Goal: Obtain resource: Download file/media

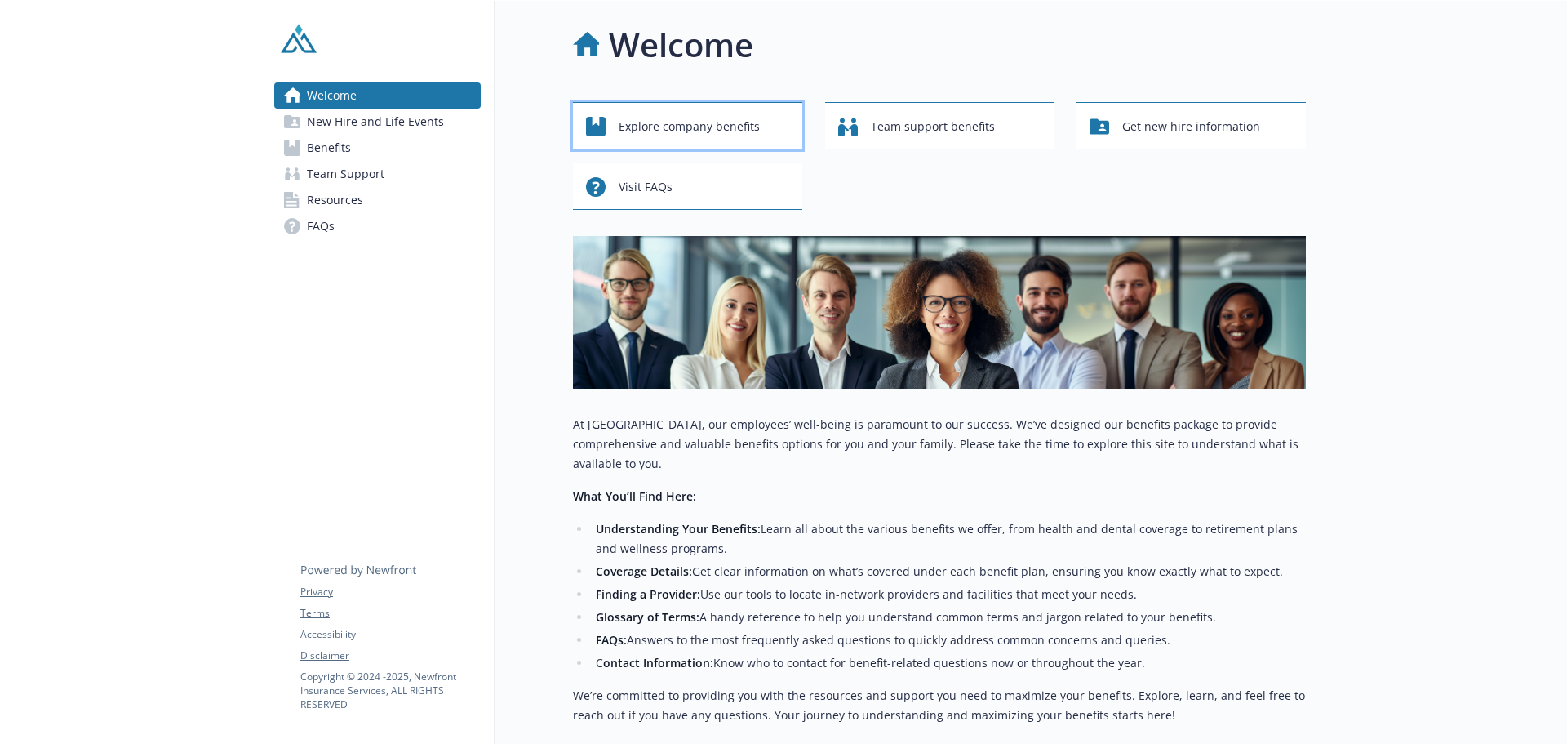
click at [652, 119] on span "Explore company benefits" at bounding box center [689, 126] width 141 height 31
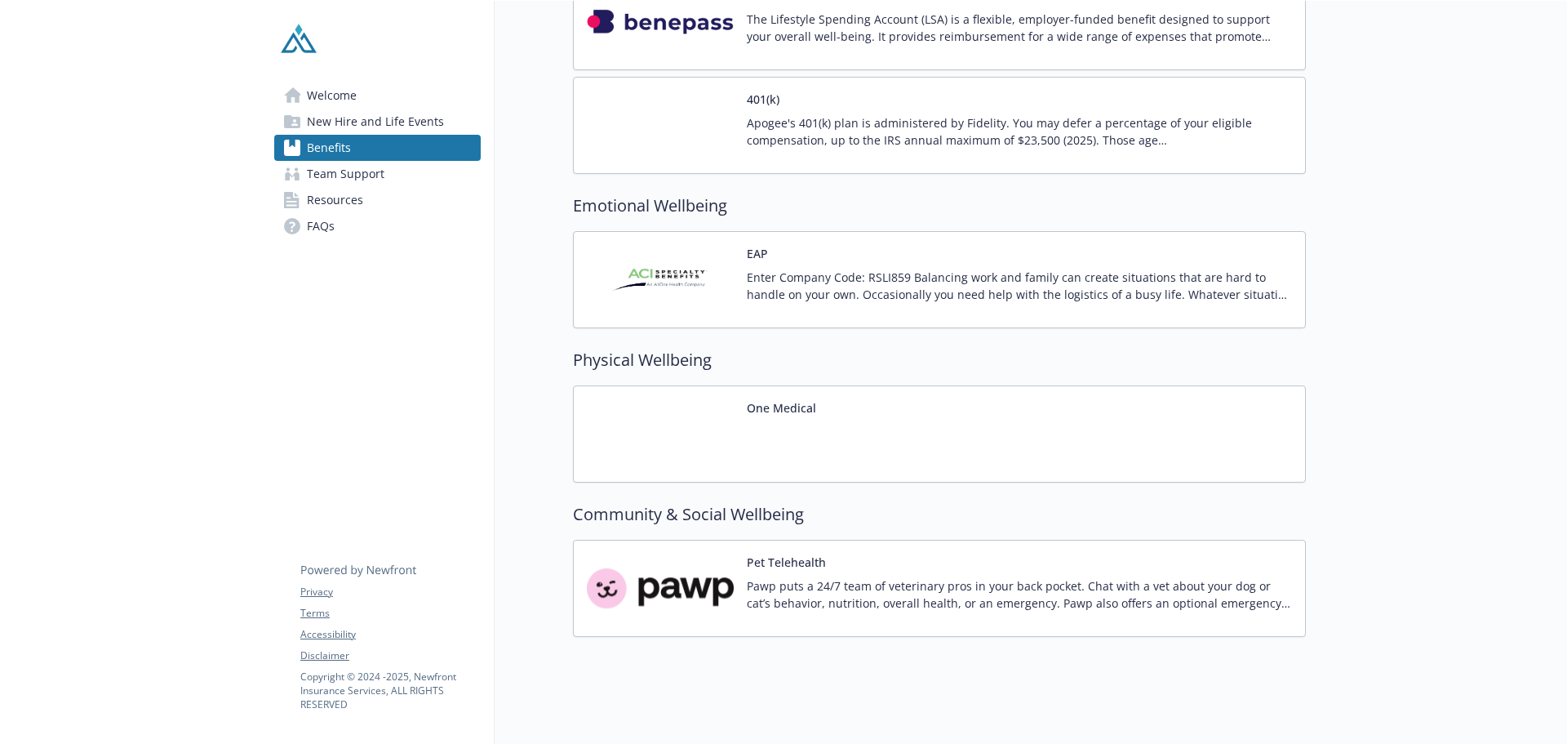
scroll to position [1779, 0]
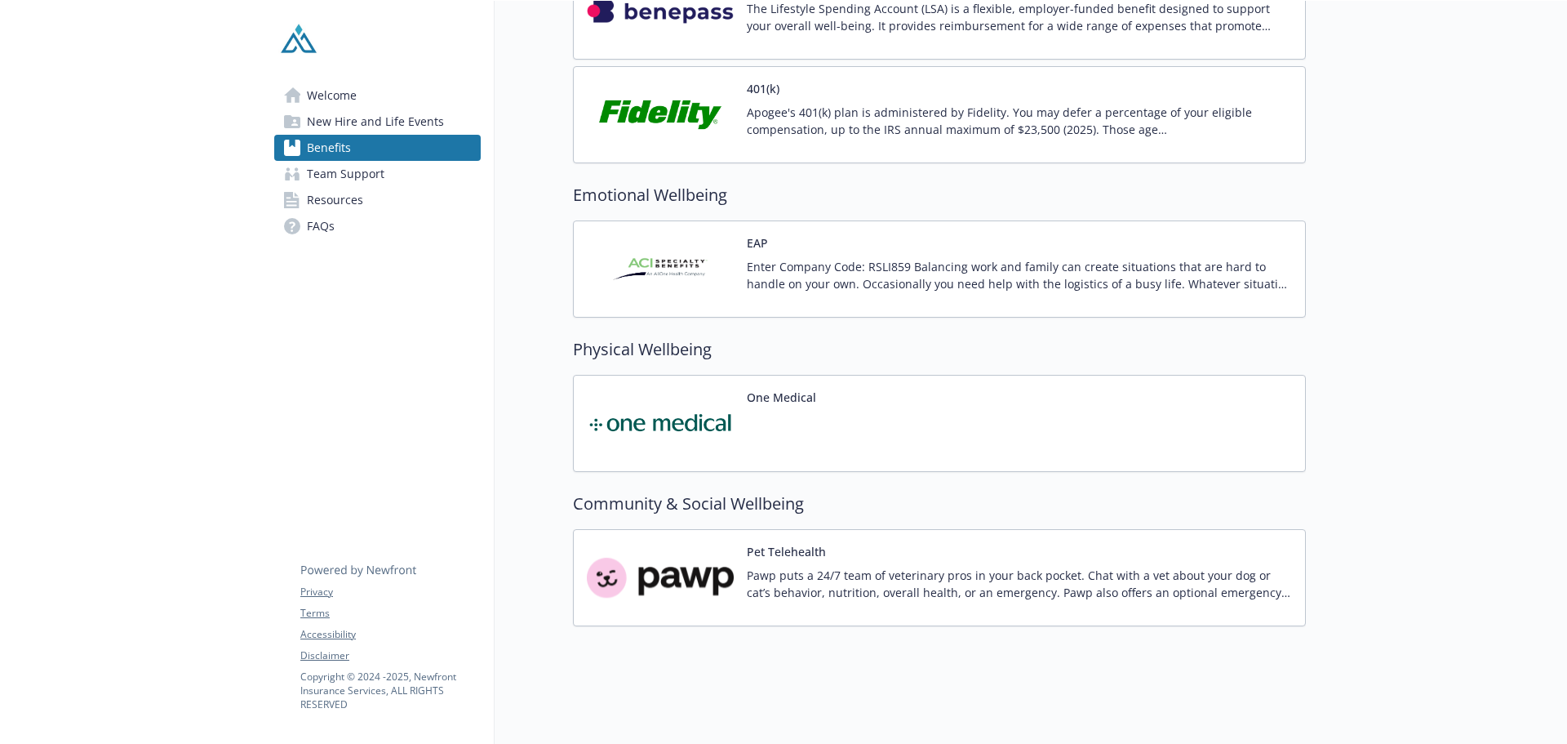
click at [772, 579] on p "Pawp puts a 24/7 team of veterinary pros in your back pocket. Chat with a vet a…" at bounding box center [1019, 583] width 545 height 34
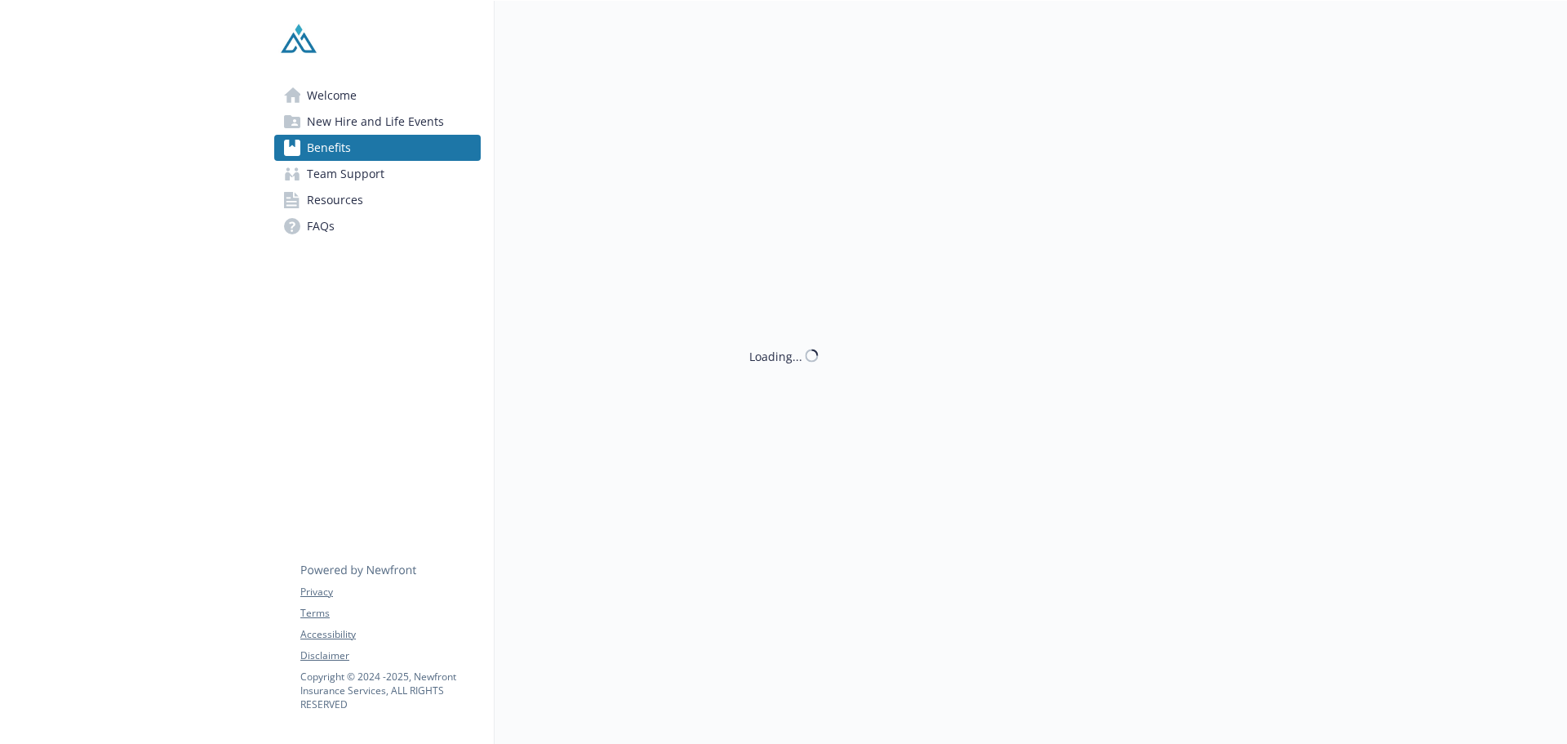
scroll to position [1779, 0]
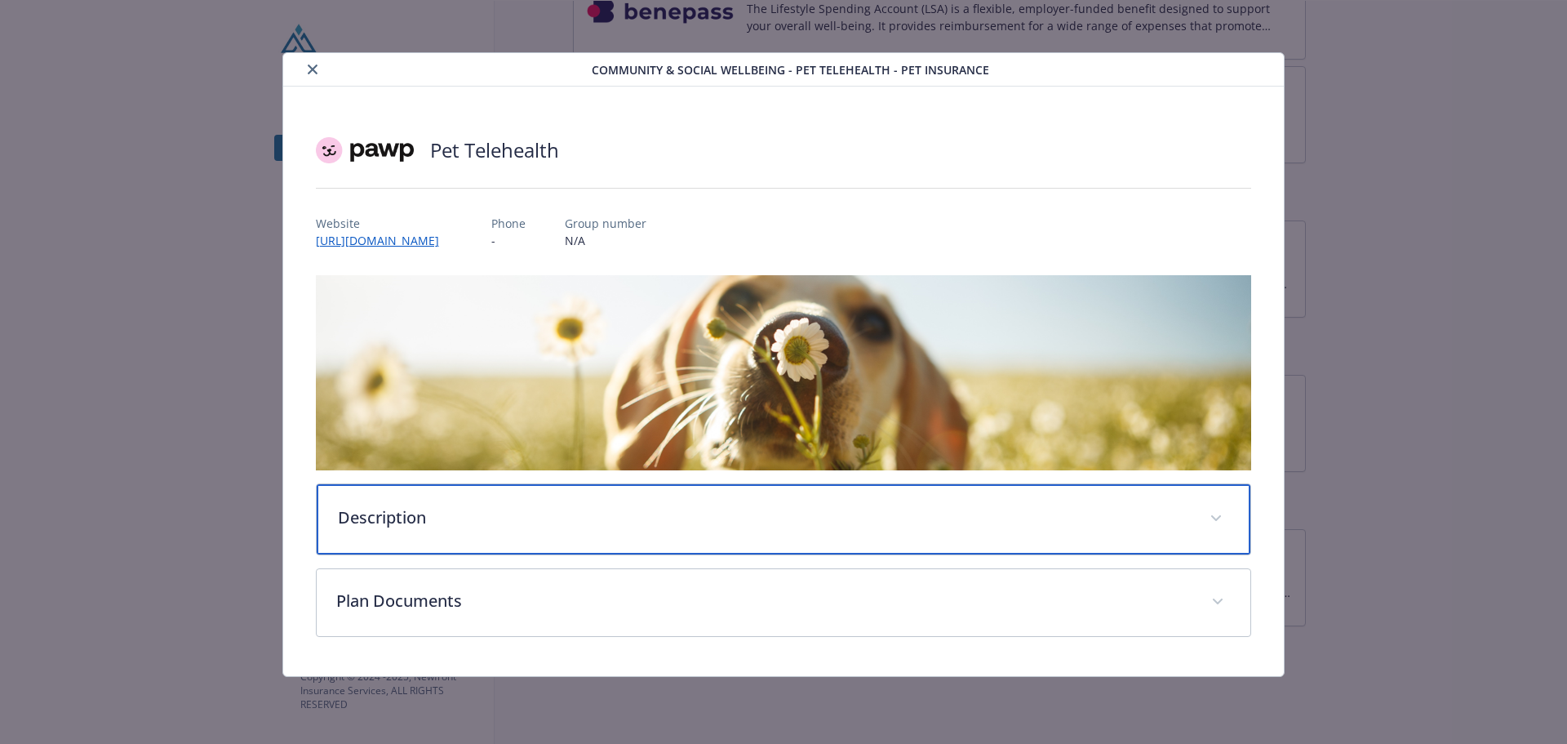
click at [415, 532] on div "Description" at bounding box center [784, 519] width 935 height 70
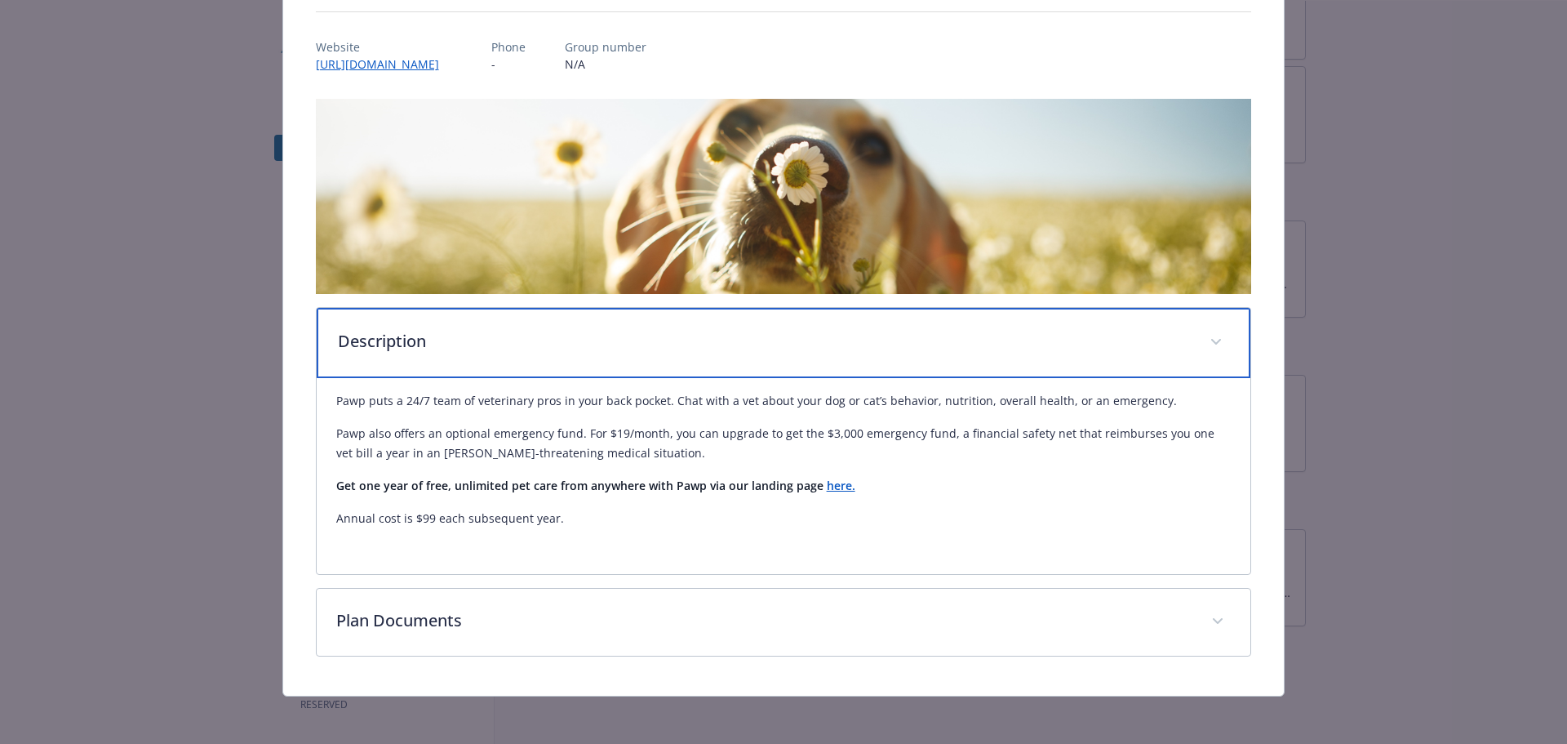
scroll to position [180, 0]
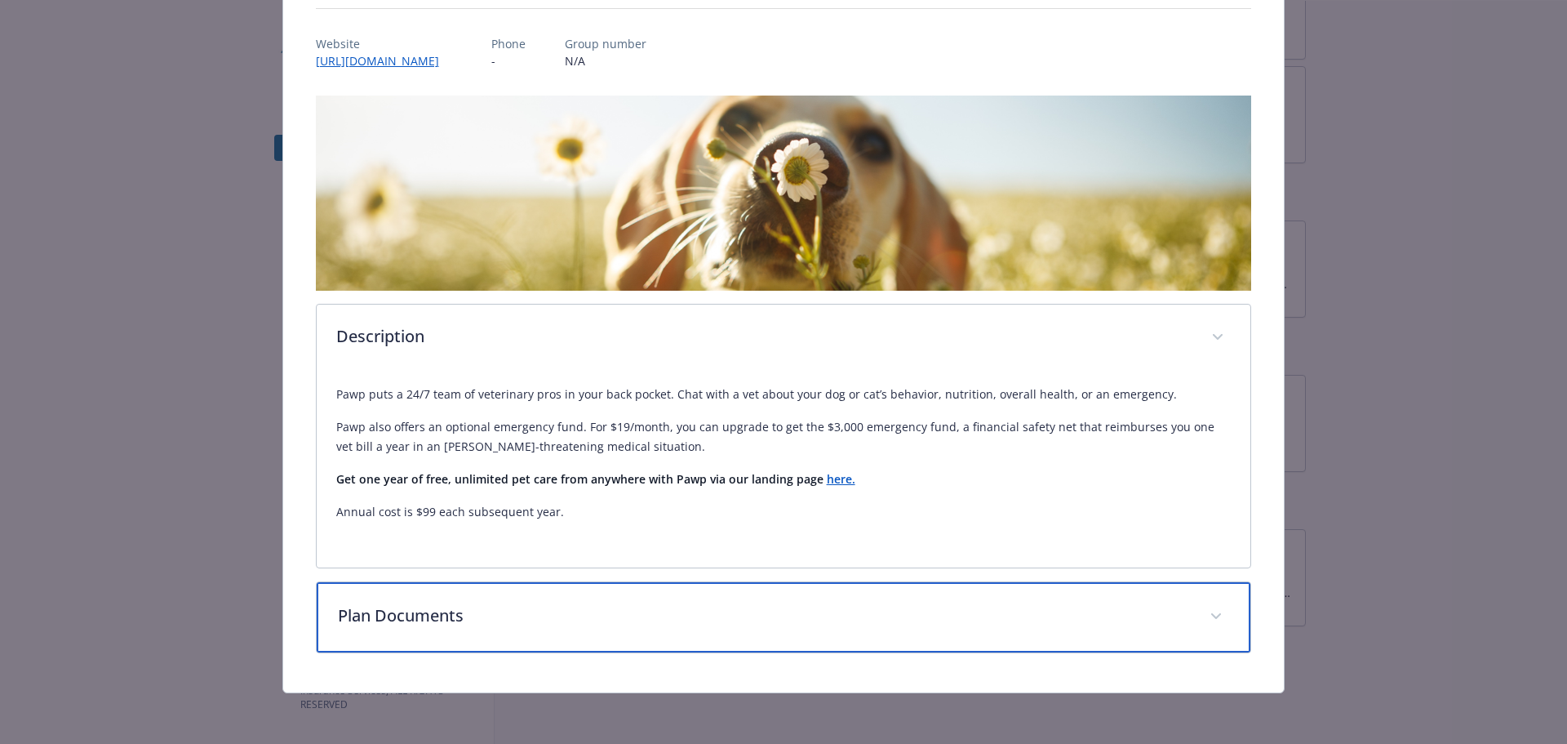
click at [618, 618] on p "Plan Documents" at bounding box center [764, 615] width 853 height 24
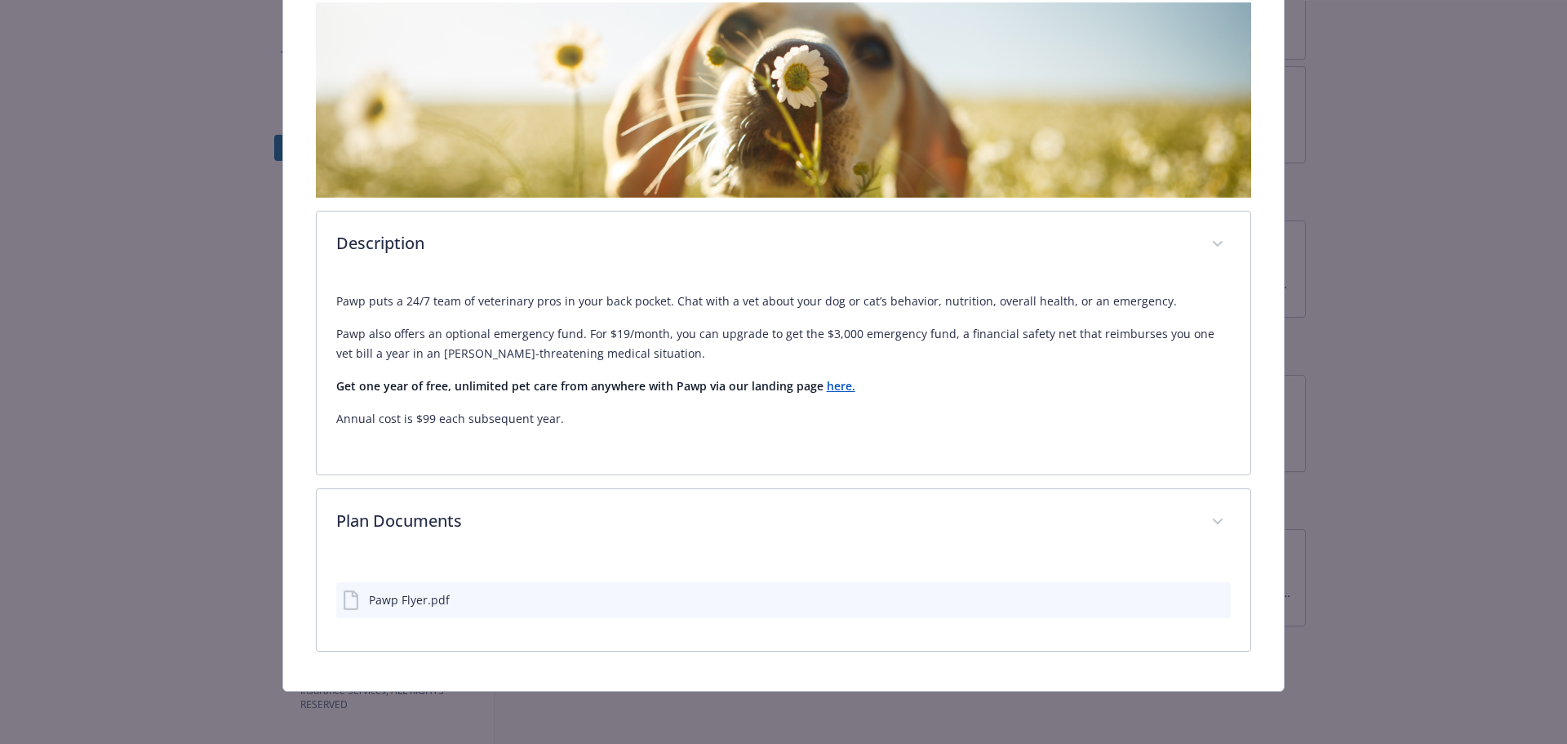
scroll to position [271, 0]
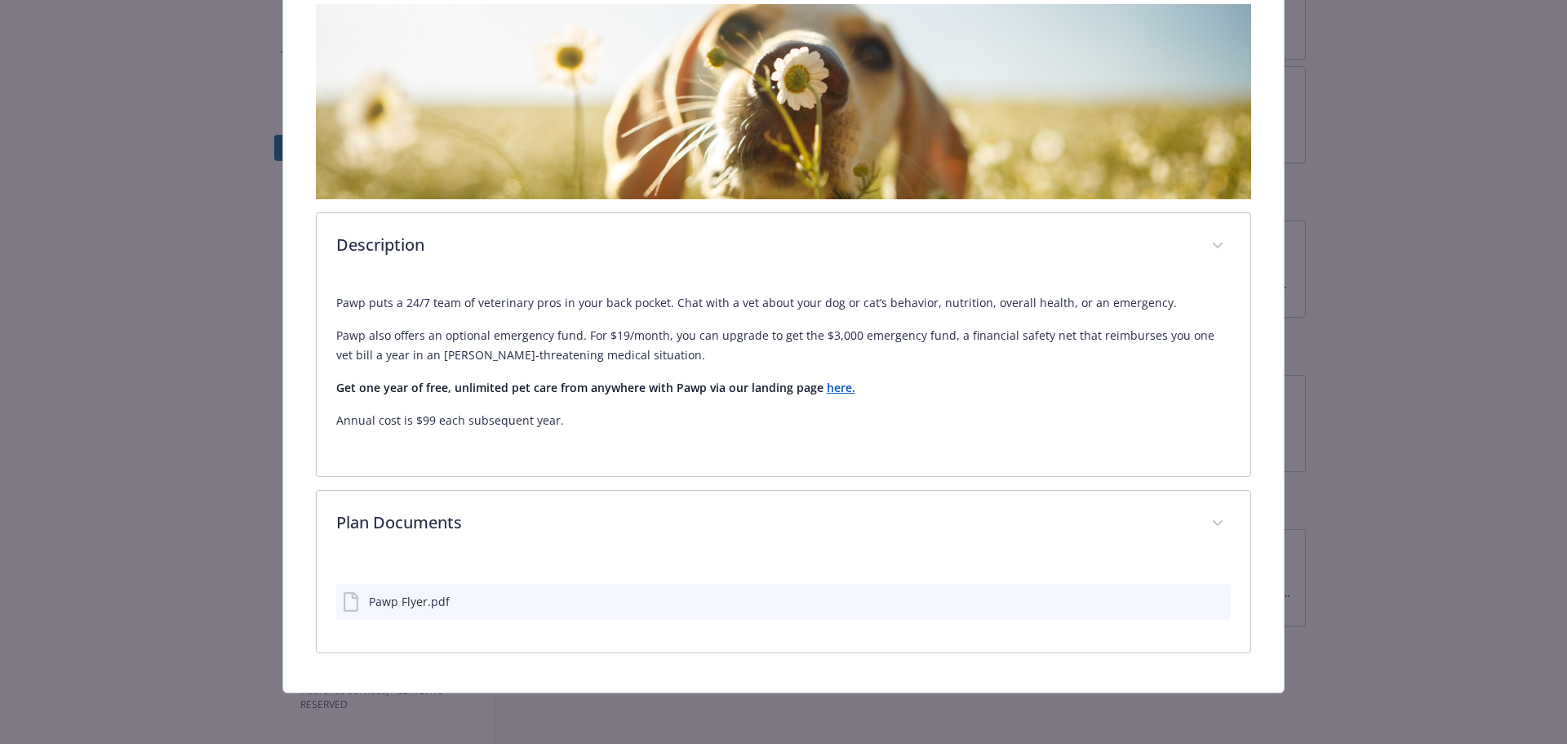
click at [518, 597] on div "Pawp Flyer.pdf" at bounding box center [783, 602] width 895 height 36
click at [388, 600] on div "Pawp Flyer.pdf" at bounding box center [409, 601] width 81 height 17
click at [1180, 592] on button "download file" at bounding box center [1188, 600] width 16 height 16
click at [1208, 595] on icon "preview file" at bounding box center [1215, 599] width 15 height 11
